Goal: Contribute content: Contribute content

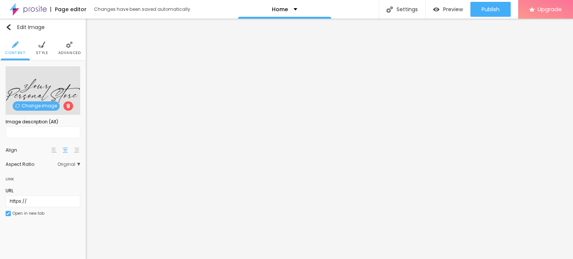
click at [33, 114] on div "Change image" at bounding box center [43, 90] width 75 height 49
click at [31, 106] on span "Change image" at bounding box center [36, 105] width 47 height 9
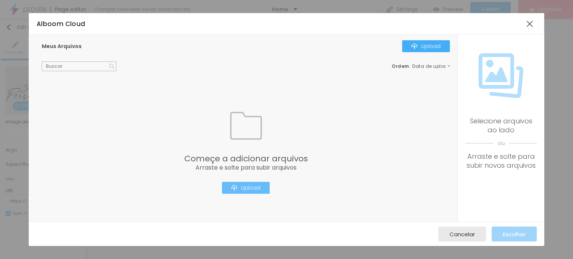
click at [248, 185] on div "Upload" at bounding box center [245, 188] width 29 height 6
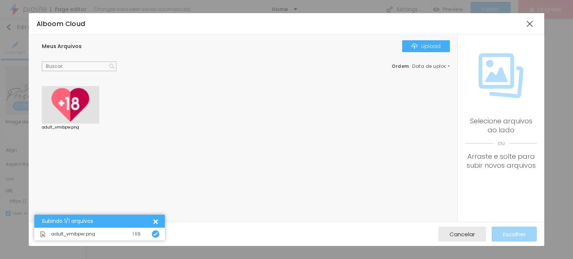
click at [59, 99] on div at bounding box center [70, 105] width 57 height 38
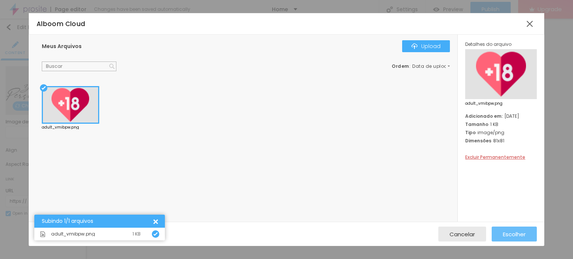
click at [516, 240] on div "Escolher" at bounding box center [514, 234] width 23 height 15
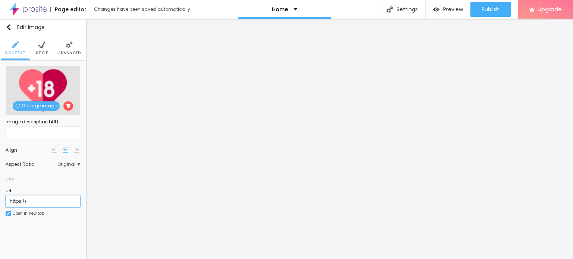
click at [37, 204] on input "https://" at bounding box center [43, 202] width 75 height 12
paste input "[DOMAIN_NAME][URL]"
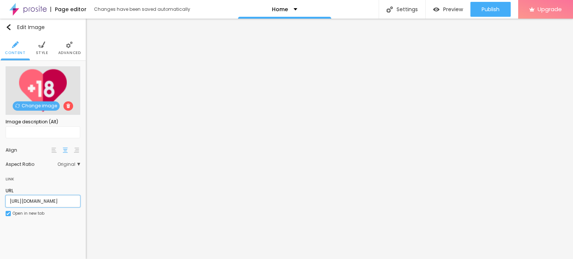
type input "[URL][DOMAIN_NAME]"
click at [41, 222] on div "URL [URL][DOMAIN_NAME] Open in new tab" at bounding box center [43, 204] width 75 height 41
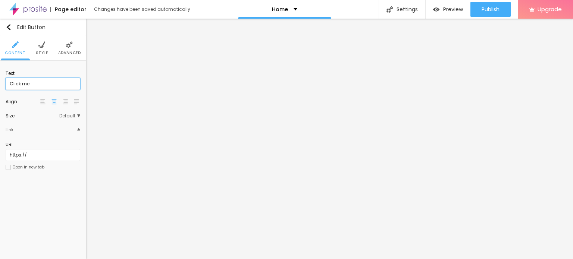
click at [51, 87] on input "Click me" at bounding box center [43, 84] width 75 height 12
paste input "WhatsApp: ✆ [PHONE_NUMBER]"
type input "WhatsApp: ✆ [PHONE_NUMBER]"
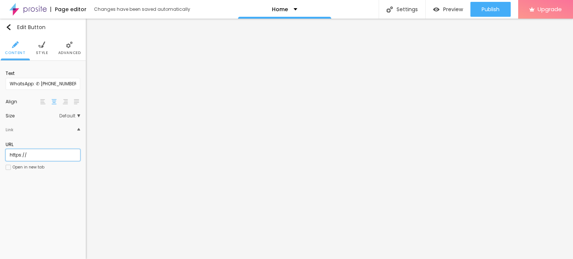
click at [28, 153] on input "https://" at bounding box center [43, 155] width 75 height 12
paste input "[DOMAIN_NAME][URL]"
type input "[URL][DOMAIN_NAME]"
click at [1, 167] on div "Text WhatsApp: ✆ [PHONE_NUMBER] Align Size Default Small Default Big Link URL […" at bounding box center [43, 123] width 86 height 124
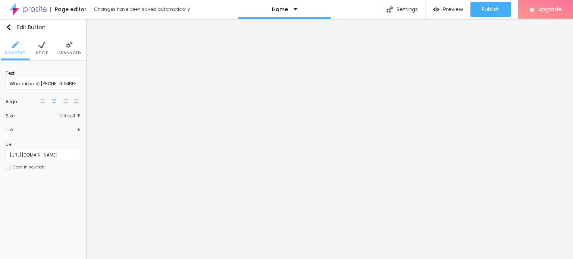
scroll to position [0, 0]
click at [6, 168] on div at bounding box center [8, 167] width 5 height 5
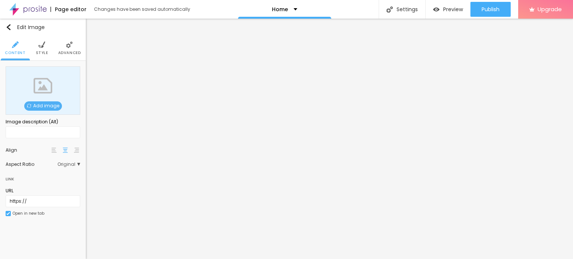
click at [50, 107] on span "Add image" at bounding box center [43, 105] width 38 height 9
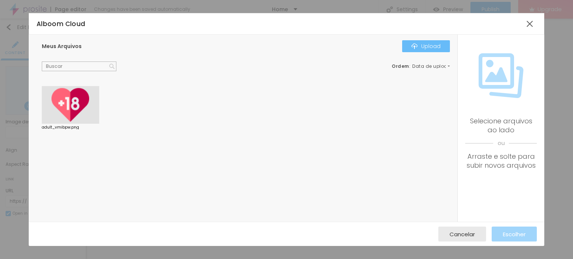
click at [424, 43] on div "Upload" at bounding box center [426, 46] width 29 height 6
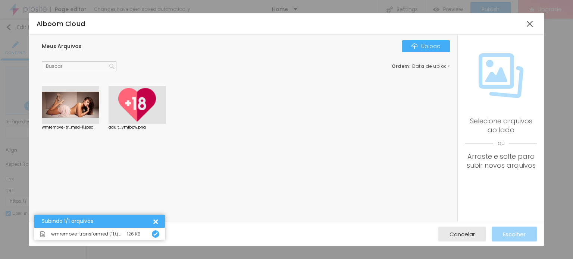
click at [67, 101] on div at bounding box center [70, 105] width 57 height 38
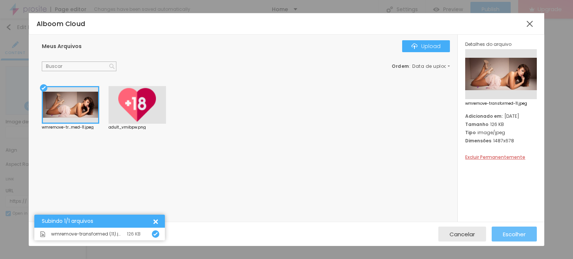
click at [509, 237] on span "Escolher" at bounding box center [514, 234] width 23 height 6
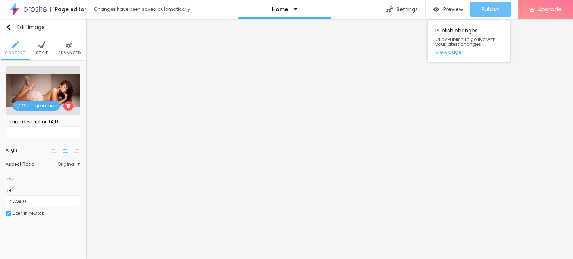
click at [493, 7] on span "Publish" at bounding box center [491, 9] width 18 height 6
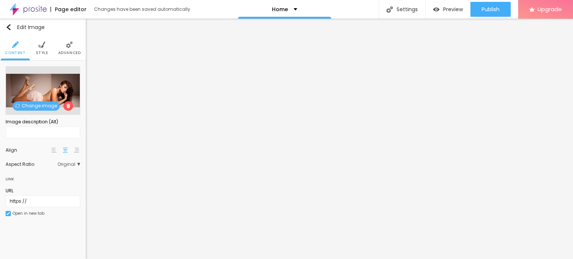
click at [37, 7] on img at bounding box center [27, 9] width 37 height 19
